Goal: Task Accomplishment & Management: Complete application form

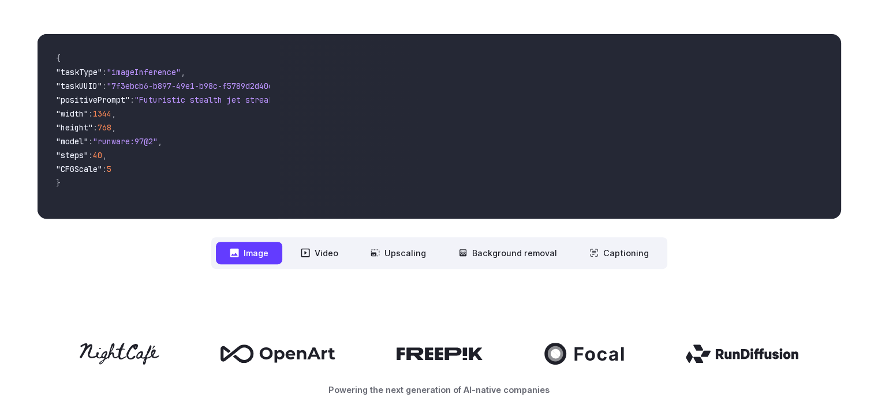
scroll to position [346, 0]
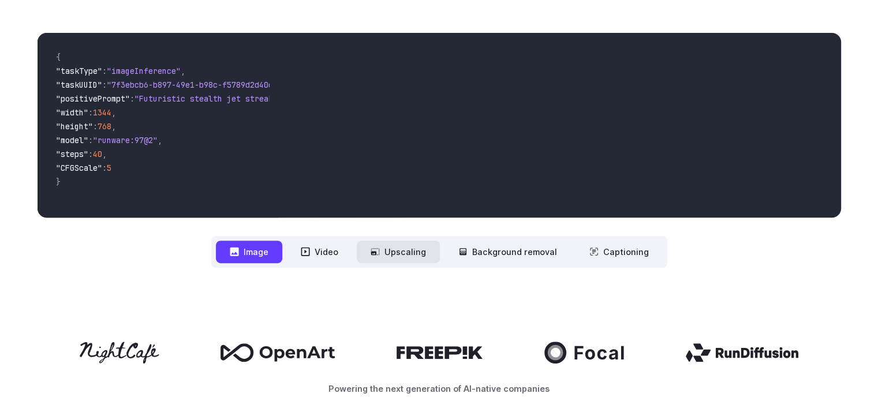
click at [397, 245] on button "Upscaling" at bounding box center [398, 252] width 83 height 23
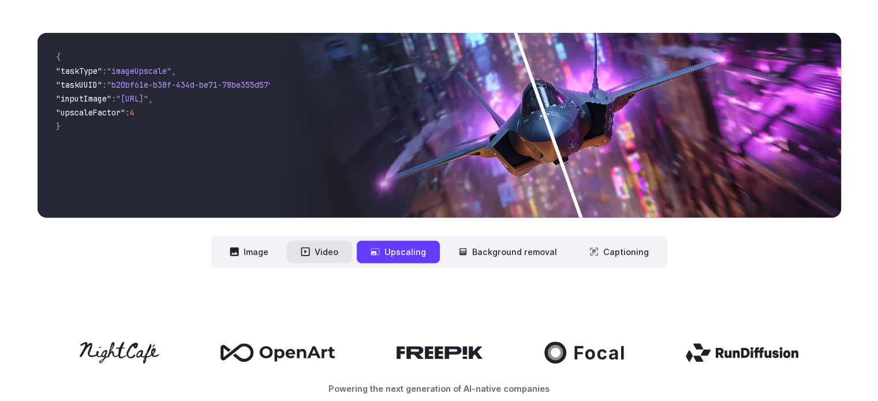
click at [331, 244] on button "Video" at bounding box center [319, 252] width 65 height 23
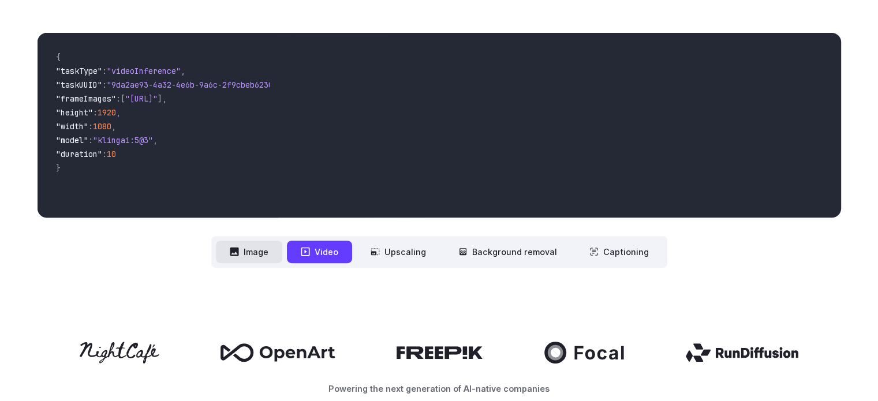
click at [259, 254] on button "Image" at bounding box center [249, 252] width 66 height 23
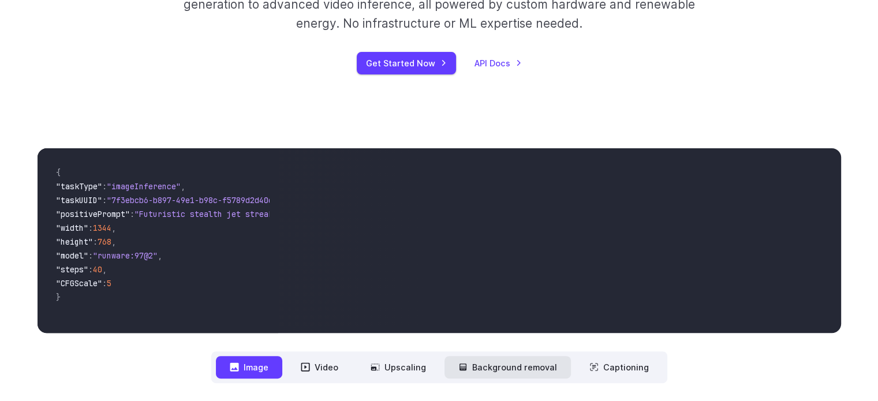
scroll to position [289, 0]
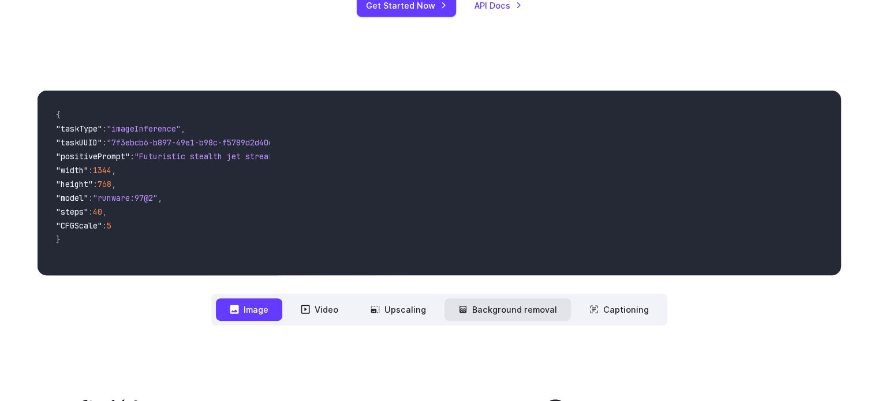
click at [522, 319] on button "Background removal" at bounding box center [507, 309] width 126 height 23
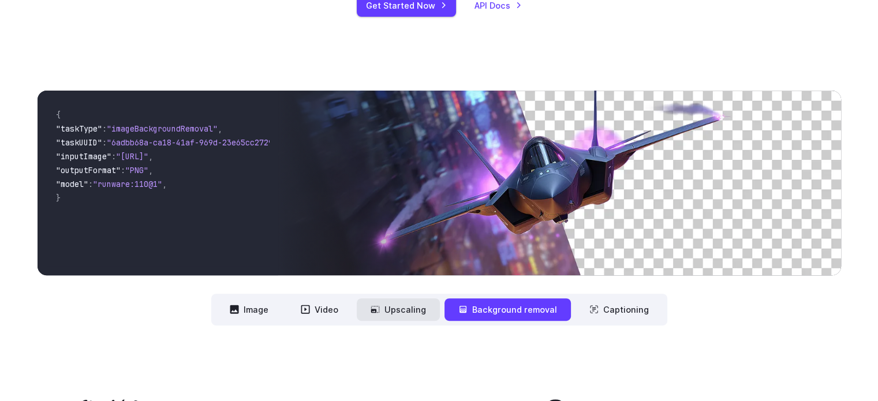
click at [387, 307] on button "Upscaling" at bounding box center [398, 309] width 83 height 23
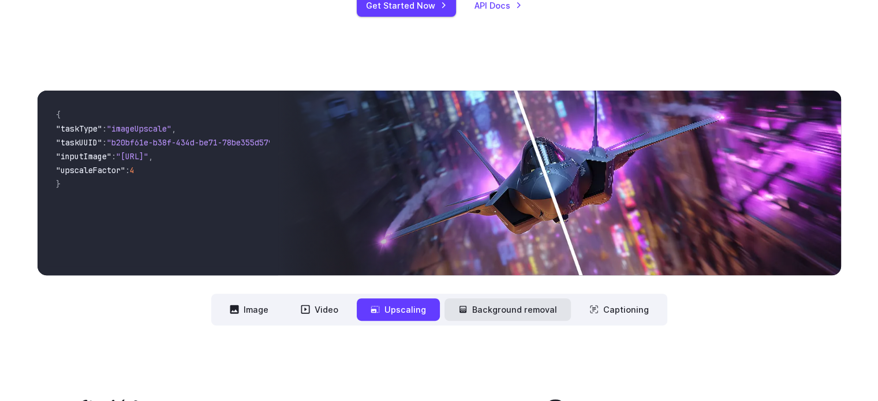
click at [475, 308] on button "Background removal" at bounding box center [507, 309] width 126 height 23
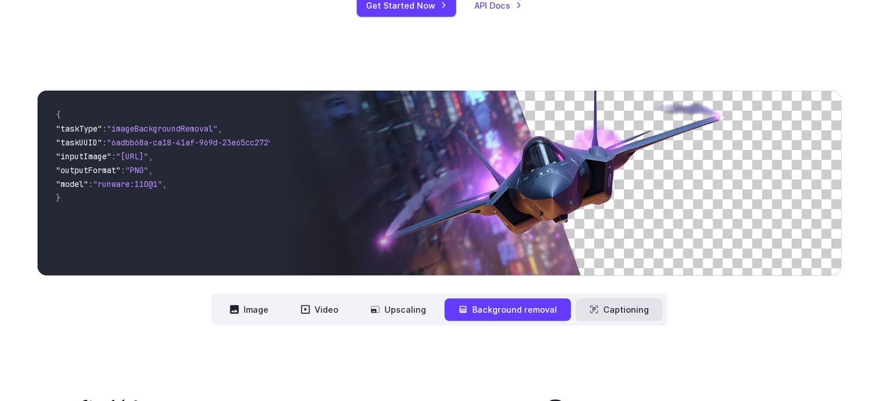
click at [622, 305] on button "Captioning" at bounding box center [618, 309] width 87 height 23
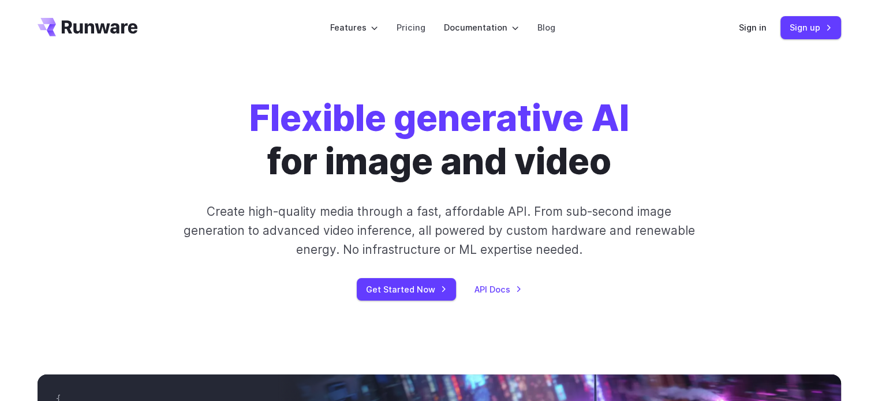
scroll to position [0, 0]
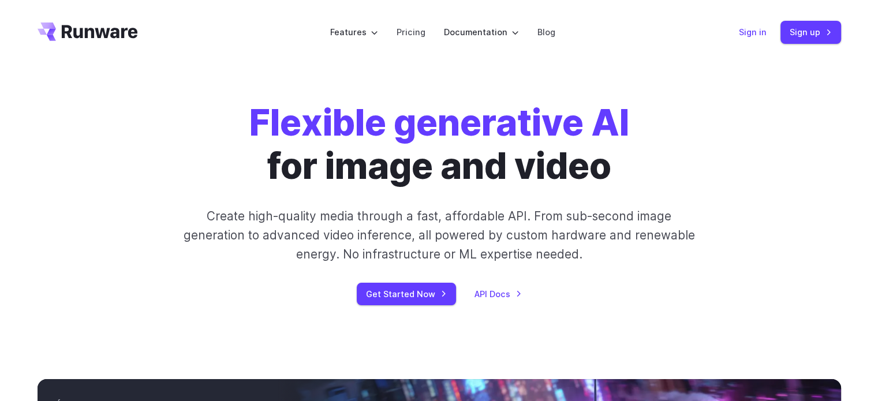
click at [743, 32] on link "Sign in" at bounding box center [753, 31] width 28 height 13
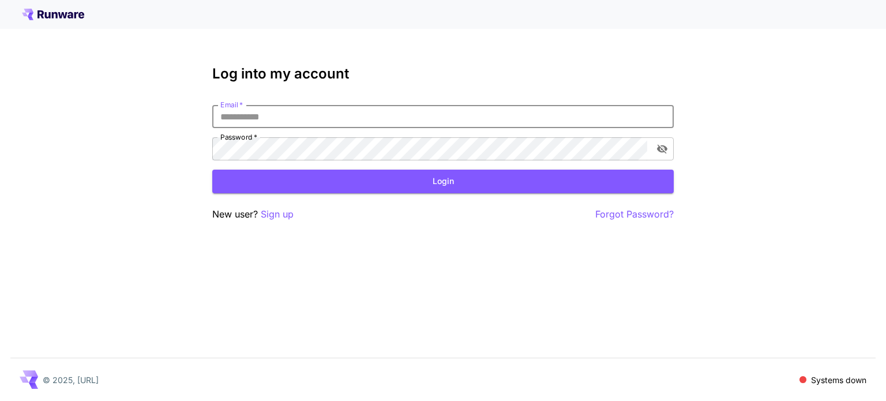
click at [411, 107] on input "Email   *" at bounding box center [443, 116] width 462 height 23
click at [283, 216] on p "Sign up" at bounding box center [277, 214] width 33 height 14
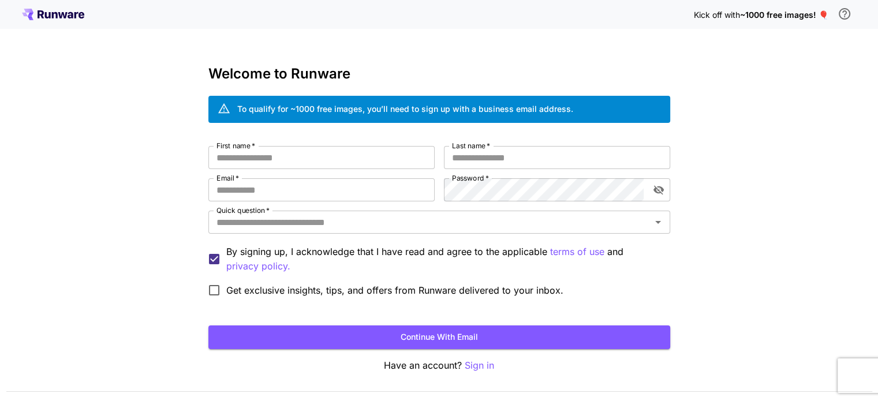
scroll to position [32, 0]
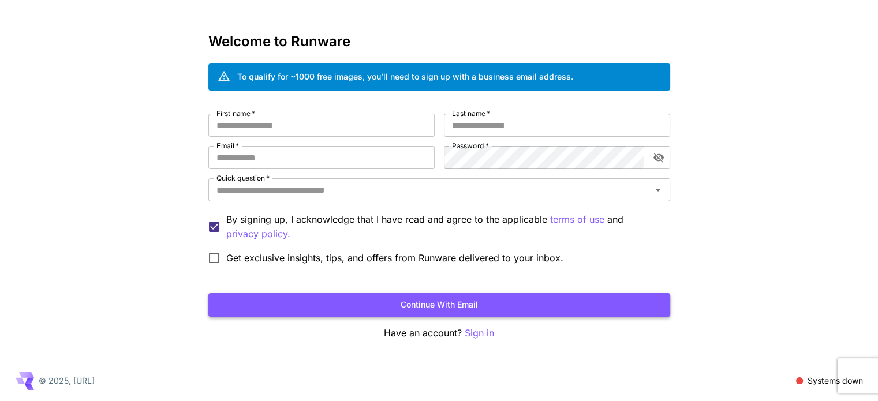
click at [456, 294] on button "Continue with email" at bounding box center [439, 305] width 462 height 24
click at [266, 123] on input "First name   *" at bounding box center [321, 125] width 226 height 23
type input "*"
type input "***"
click at [465, 128] on input "Last name   *" at bounding box center [557, 125] width 226 height 23
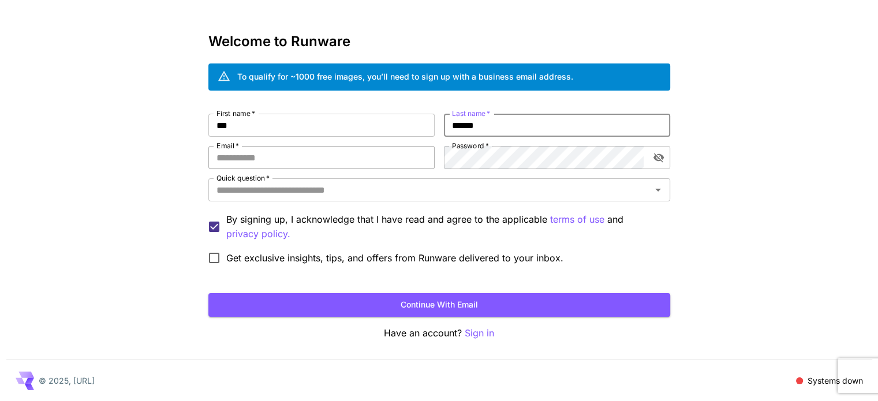
type input "******"
click at [366, 151] on input "Email   *" at bounding box center [321, 157] width 226 height 23
type input "**********"
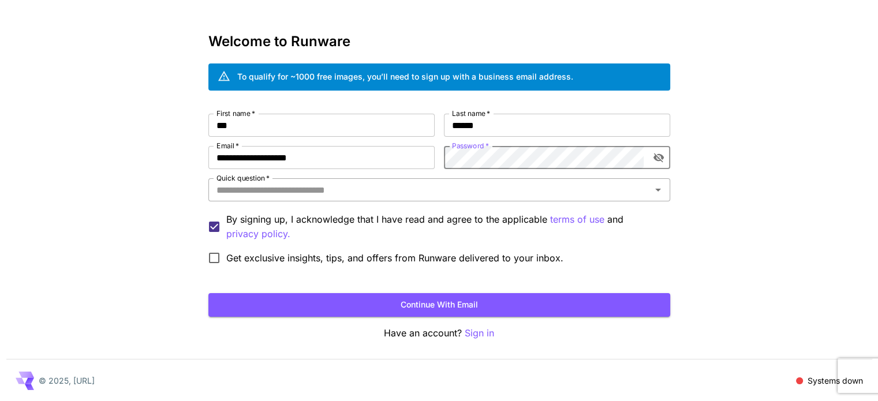
click at [411, 200] on div "Quick question   *" at bounding box center [439, 189] width 462 height 23
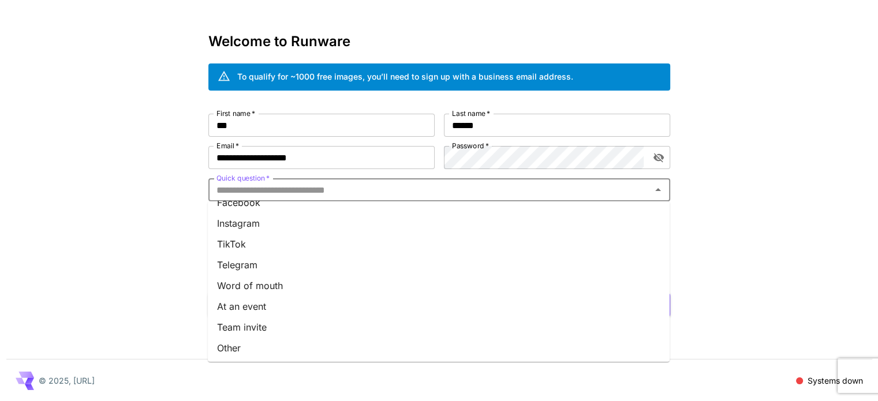
scroll to position [160, 0]
click at [265, 286] on li "Word of mouth" at bounding box center [439, 285] width 462 height 21
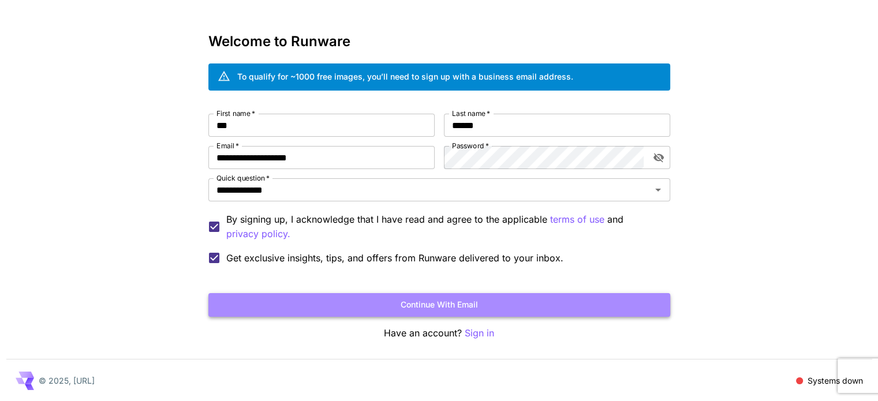
click at [404, 313] on button "Continue with email" at bounding box center [439, 305] width 462 height 24
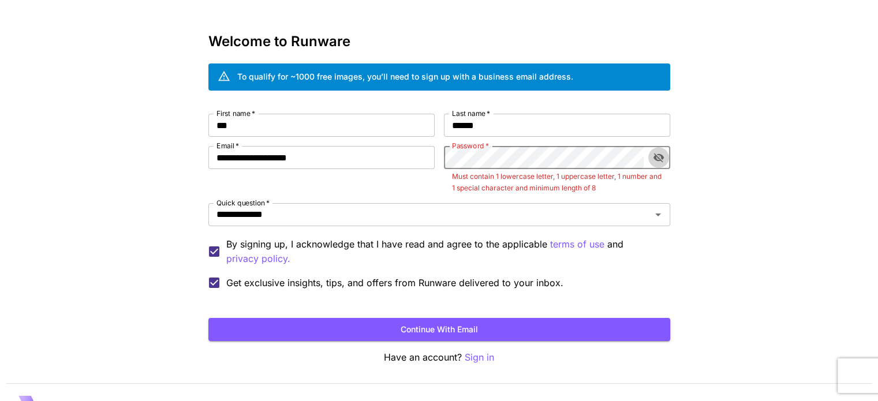
click at [665, 160] on button "toggle password visibility" at bounding box center [658, 157] width 21 height 21
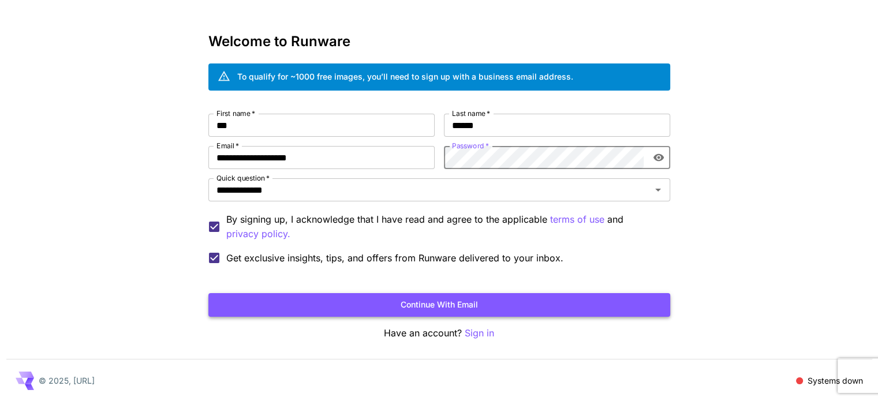
click at [494, 307] on button "Continue with email" at bounding box center [439, 305] width 462 height 24
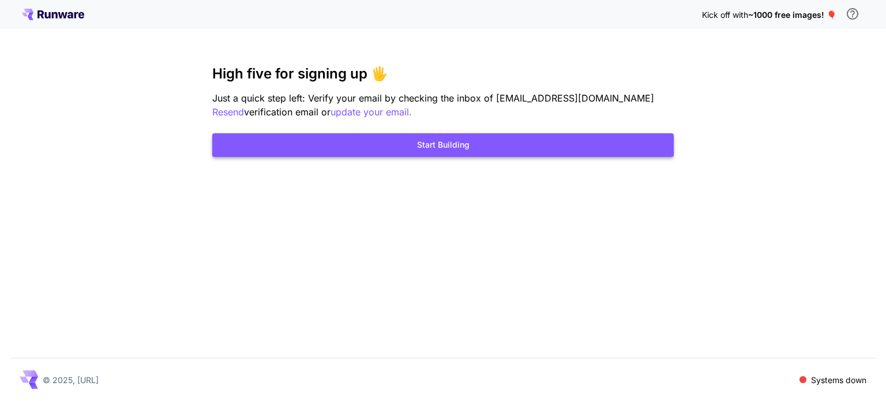
click at [465, 152] on button "Start Building" at bounding box center [443, 145] width 462 height 24
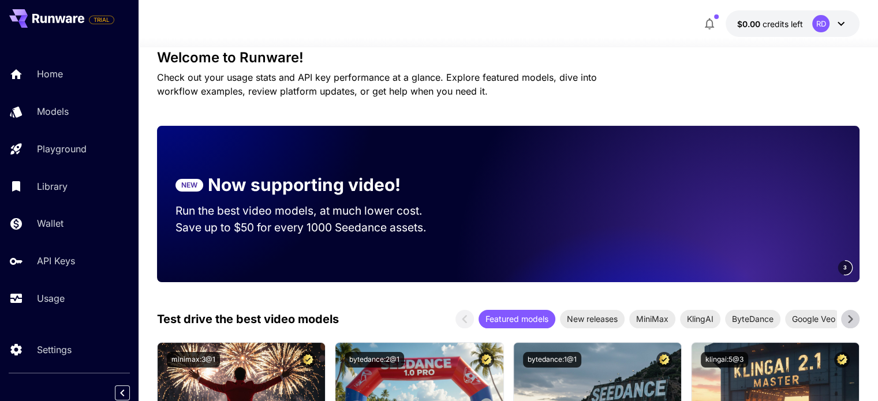
scroll to position [173, 0]
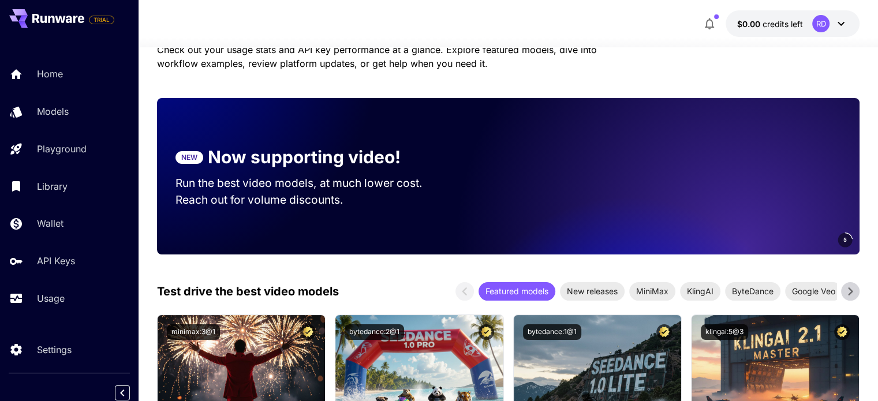
click at [840, 21] on icon at bounding box center [841, 24] width 14 height 14
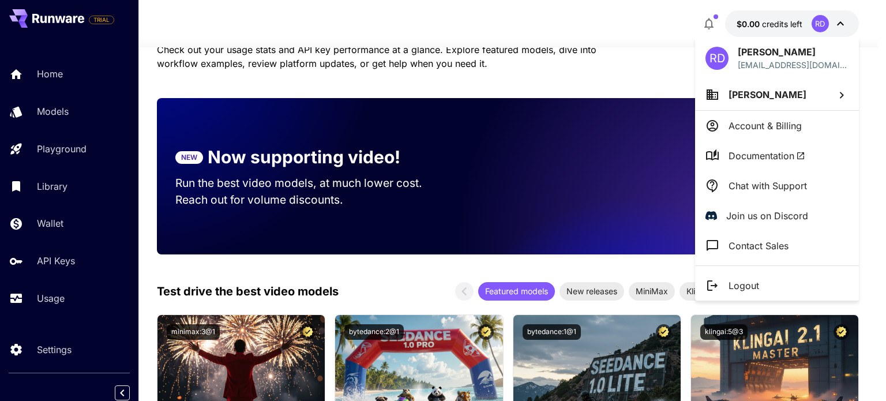
click at [469, 85] on div at bounding box center [443, 200] width 886 height 401
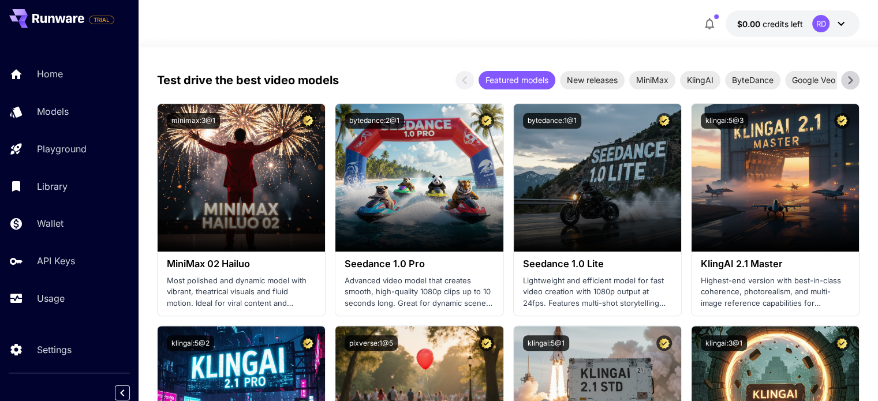
scroll to position [404, 0]
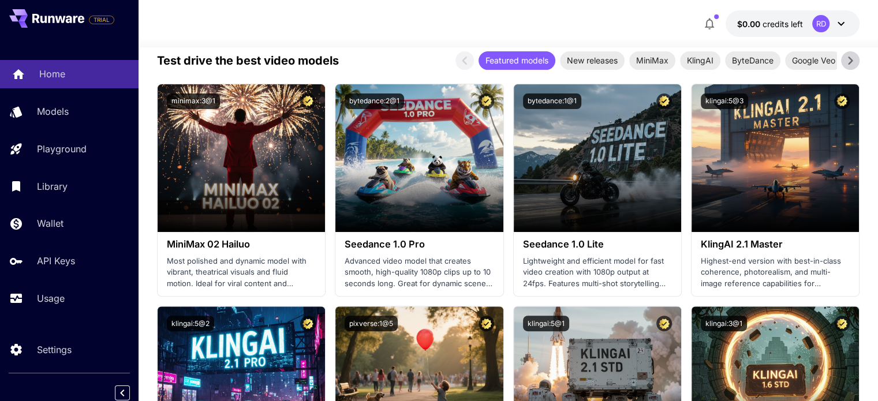
click at [89, 68] on div "Home" at bounding box center [84, 74] width 90 height 14
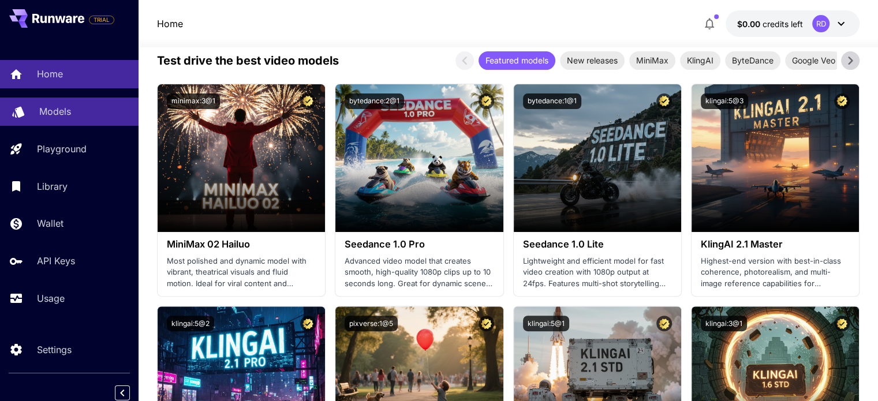
click at [92, 119] on link "Models" at bounding box center [69, 112] width 138 height 28
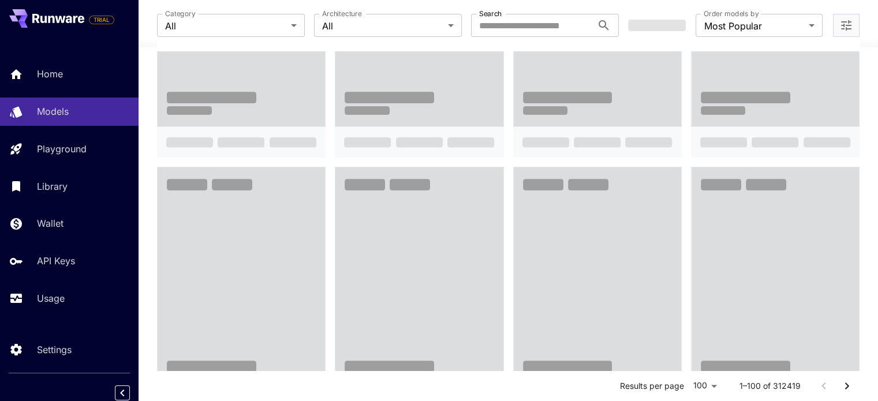
scroll to position [119, 0]
